Goal: Transaction & Acquisition: Purchase product/service

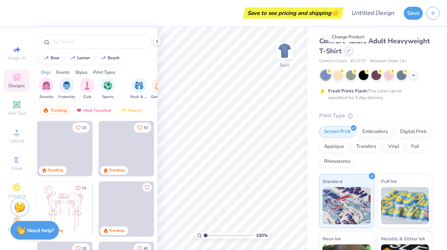
click at [347, 52] on icon at bounding box center [348, 50] width 3 height 3
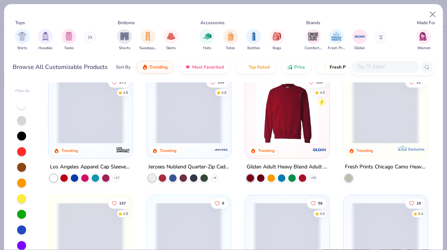
scroll to position [478, 0]
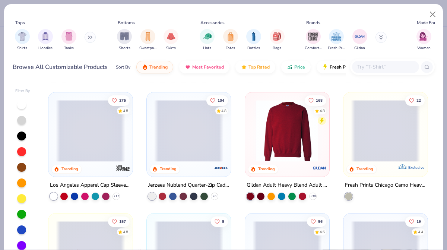
click at [292, 151] on img at bounding box center [287, 131] width 69 height 62
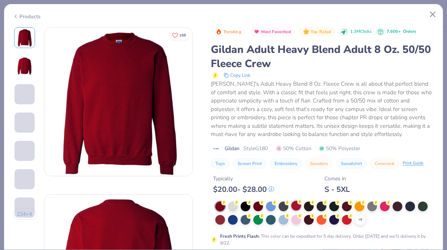
click at [295, 211] on div at bounding box center [296, 206] width 10 height 10
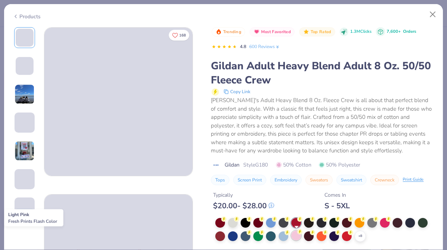
click at [296, 236] on div at bounding box center [296, 236] width 10 height 10
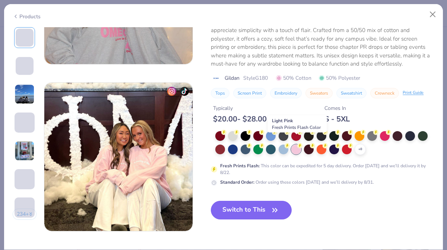
scroll to position [961, 0]
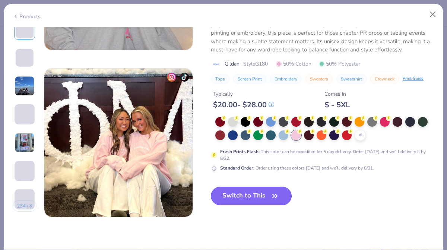
click at [257, 199] on button "Switch to This" at bounding box center [251, 196] width 81 height 19
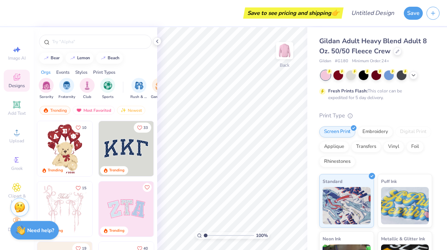
click at [307, 74] on div "Save to see pricing and shipping 👉 Design Title Save Image AI Designs Add Text …" at bounding box center [223, 125] width 447 height 250
click at [396, 49] on icon at bounding box center [398, 51] width 4 height 4
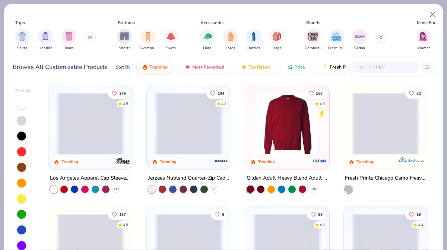
scroll to position [486, 0]
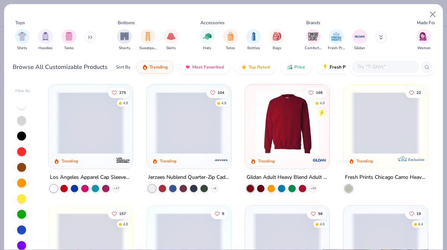
click at [296, 142] on img at bounding box center [287, 123] width 69 height 62
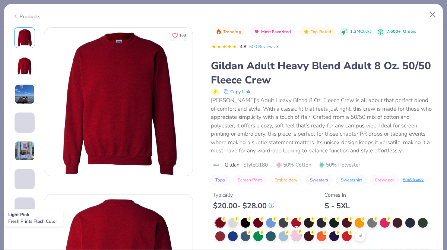
click at [296, 236] on div at bounding box center [296, 236] width 10 height 10
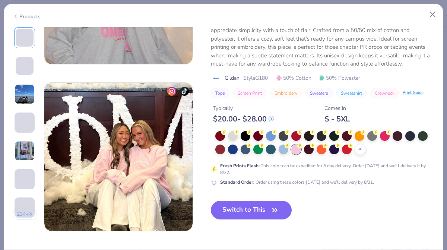
scroll to position [951, 0]
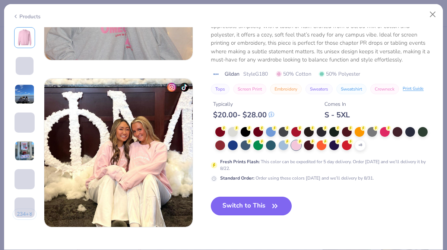
click at [274, 206] on icon "button" at bounding box center [275, 206] width 10 height 10
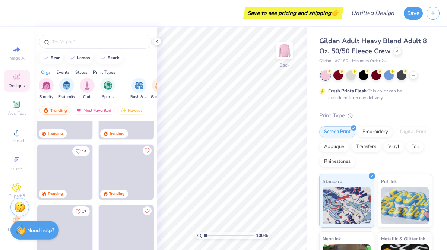
scroll to position [281, 0]
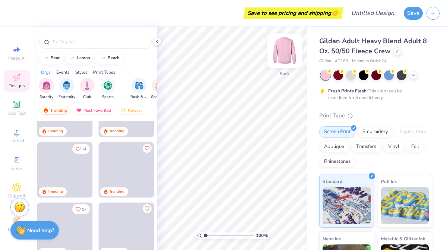
click at [283, 51] on img at bounding box center [285, 51] width 30 height 30
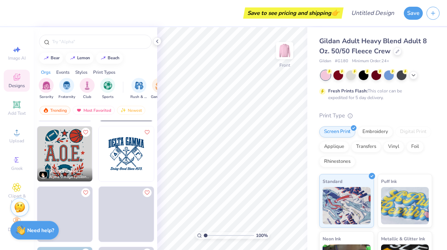
scroll to position [5250, 0]
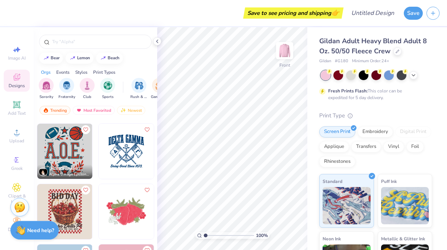
click at [120, 152] on img at bounding box center [126, 151] width 55 height 55
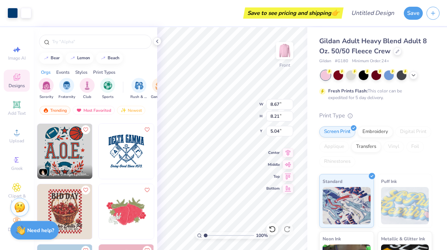
type input "5.04"
type input "10.10"
type input "9.56"
type input "6.29"
click at [284, 46] on img at bounding box center [285, 51] width 30 height 30
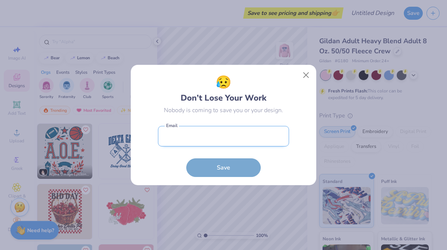
click at [224, 137] on input "email" at bounding box center [223, 136] width 131 height 20
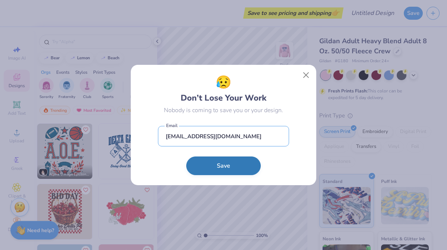
type input "[EMAIL_ADDRESS][DOMAIN_NAME]"
click at [252, 167] on button "Save" at bounding box center [223, 166] width 75 height 19
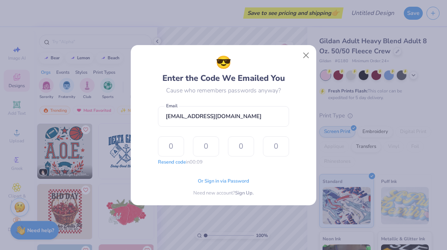
type input "3"
type input "4"
type input "0"
type input "4"
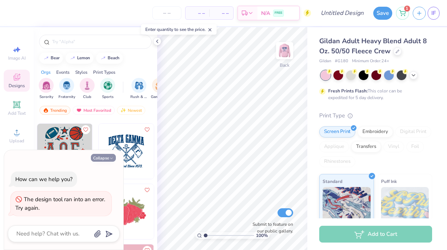
click at [112, 157] on icon "button" at bounding box center [111, 158] width 4 height 4
type textarea "x"
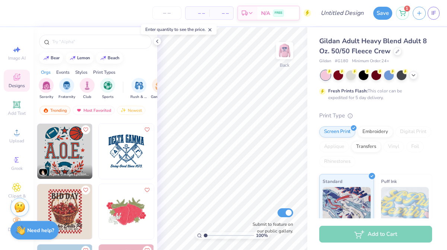
click at [136, 6] on div "– – Per Item – – Total Est. Delivery N/A FREE" at bounding box center [161, 13] width 300 height 26
click at [16, 160] on circle at bounding box center [16, 160] width 4 height 4
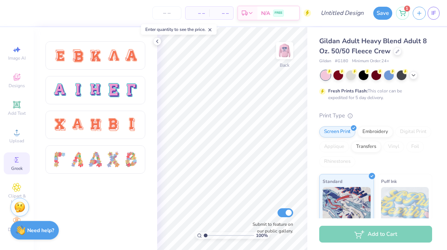
scroll to position [136, 0]
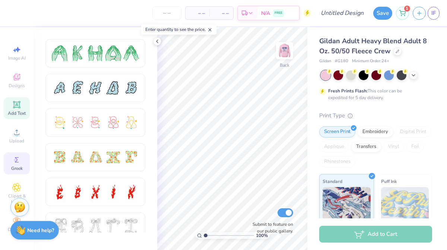
click at [18, 110] on span "Add Text" at bounding box center [17, 113] width 18 height 6
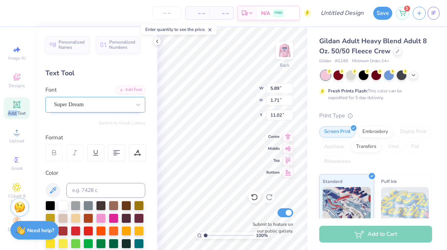
click at [130, 103] on div "Super Dream" at bounding box center [92, 105] width 78 height 12
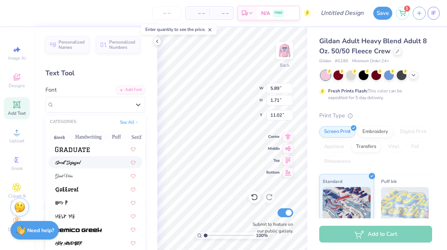
scroll to position [1834, 0]
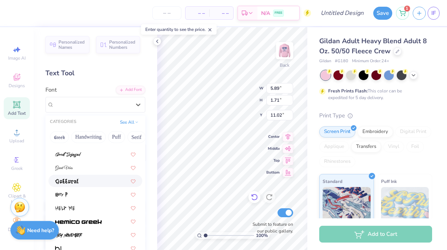
click at [253, 199] on icon at bounding box center [254, 197] width 6 height 7
